Goal: Information Seeking & Learning: Learn about a topic

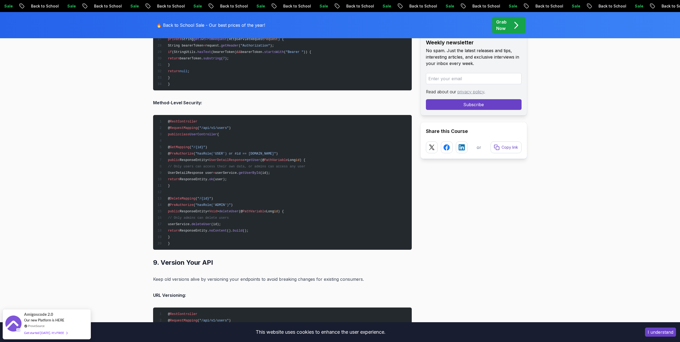
scroll to position [4881, 0]
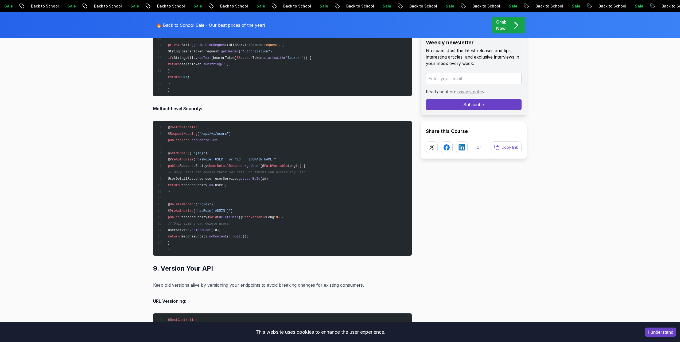
drag, startPoint x: 174, startPoint y: 160, endPoint x: 312, endPoint y: 157, distance: 137.7
click at [312, 157] on pre "@ RestController @ RequestMapping ( "/api/v1/users" ) public class UserControll…" at bounding box center [282, 188] width 259 height 135
copy span "@ PreAuthorize ( "hasRole('USER') or #id == [DOMAIN_NAME]" )"
click at [351, 161] on pre "@ RestController @ RequestMapping ( "/api/v1/users" ) public class UserControll…" at bounding box center [282, 188] width 259 height 135
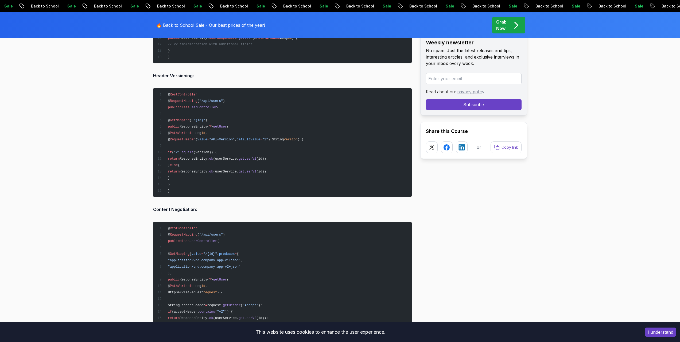
scroll to position [5282, 0]
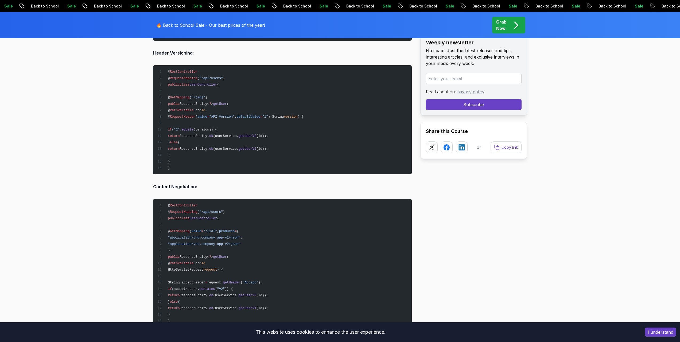
click at [175, 188] on strong "Content Negotiation:" at bounding box center [175, 186] width 44 height 5
click at [171, 190] on div at bounding box center [171, 190] width 0 height 0
click at [244, 189] on p "Content Negotiation:" at bounding box center [282, 186] width 259 height 7
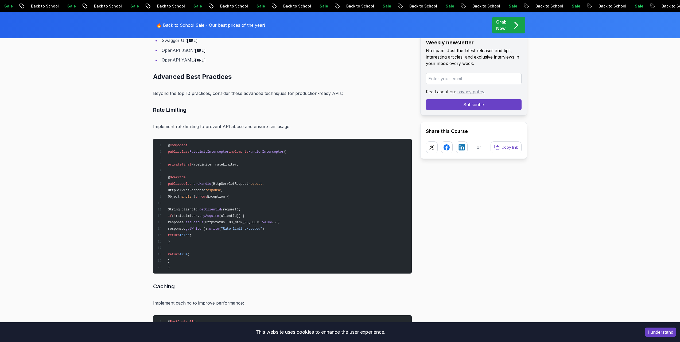
scroll to position [6351, 0]
